Goal: Task Accomplishment & Management: Manage account settings

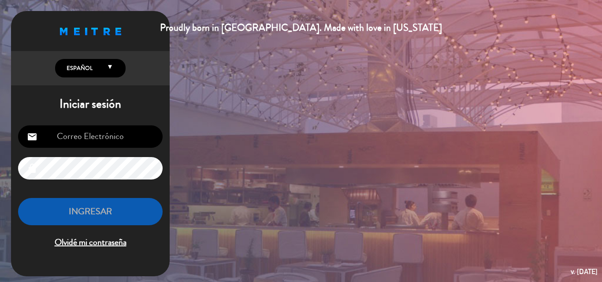
type input "[PERSON_NAME][EMAIL_ADDRESS][DOMAIN_NAME]"
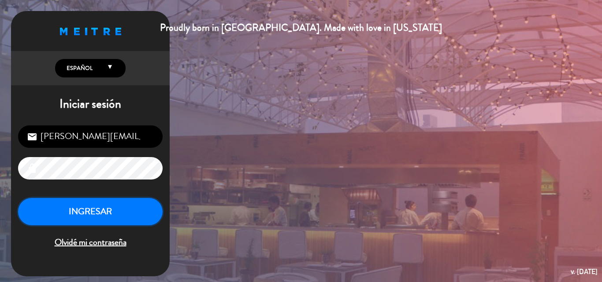
click at [94, 208] on button "INGRESAR" at bounding box center [90, 212] width 144 height 28
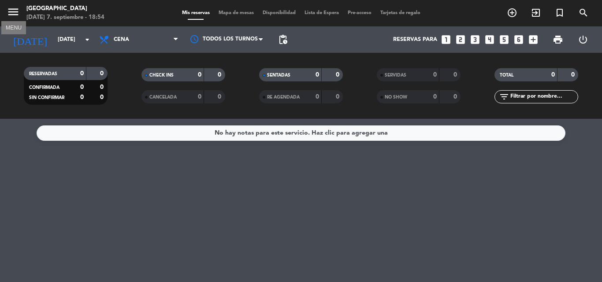
click at [15, 13] on icon "menu" at bounding box center [13, 11] width 13 height 13
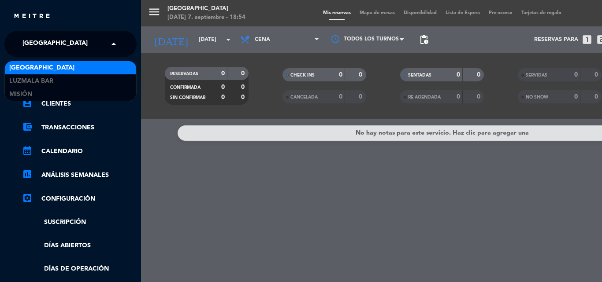
click at [52, 43] on span "[GEOGRAPHIC_DATA]" at bounding box center [54, 44] width 65 height 19
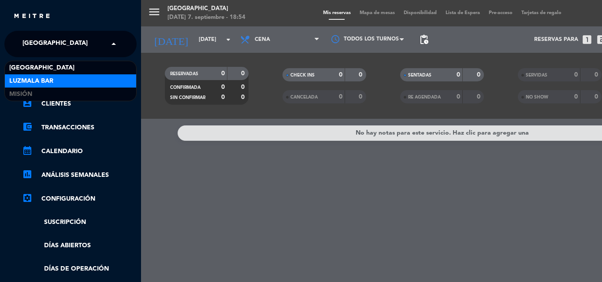
click at [52, 82] on span "Luzmala Bar" at bounding box center [31, 81] width 44 height 10
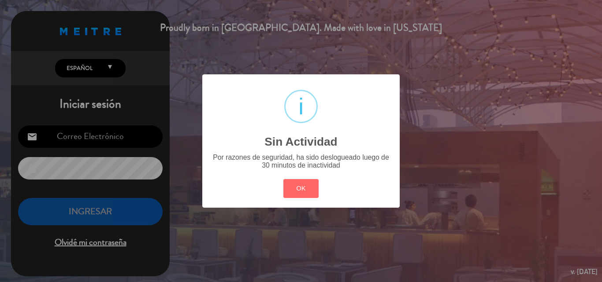
type input "[PERSON_NAME][EMAIL_ADDRESS][DOMAIN_NAME]"
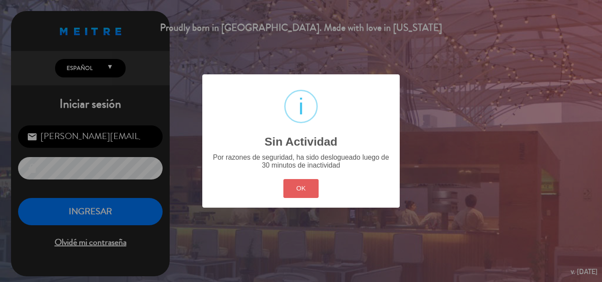
click at [302, 189] on button "OK" at bounding box center [301, 188] width 36 height 19
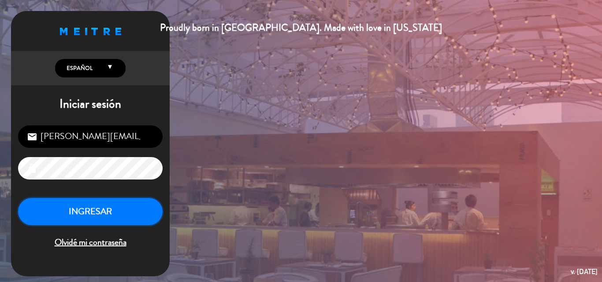
click at [70, 212] on button "INGRESAR" at bounding box center [90, 212] width 144 height 28
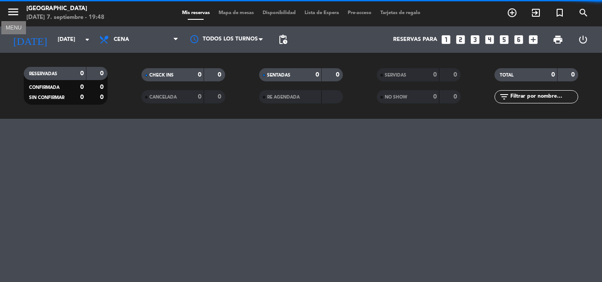
click at [14, 7] on icon "menu" at bounding box center [13, 11] width 13 height 13
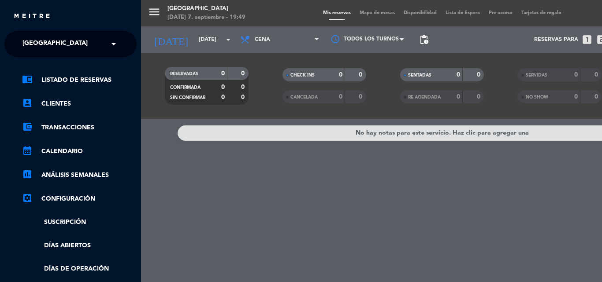
click at [62, 42] on span "[GEOGRAPHIC_DATA]" at bounding box center [54, 44] width 65 height 19
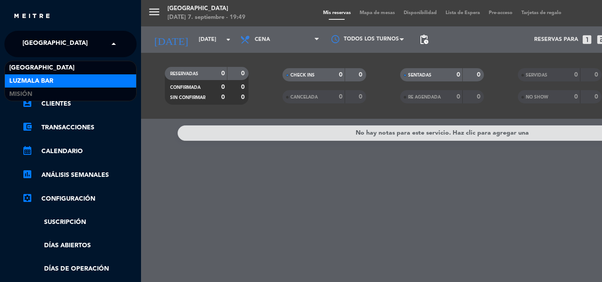
click at [46, 78] on span "Luzmala Bar" at bounding box center [31, 81] width 44 height 10
